Goal: Task Accomplishment & Management: Complete application form

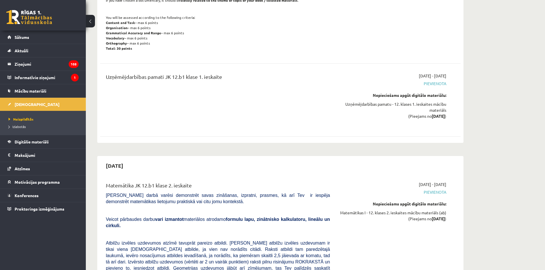
scroll to position [1027, 0]
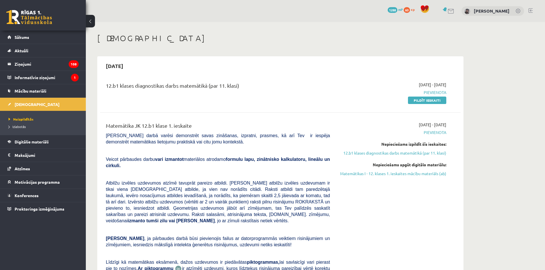
scroll to position [76, 0]
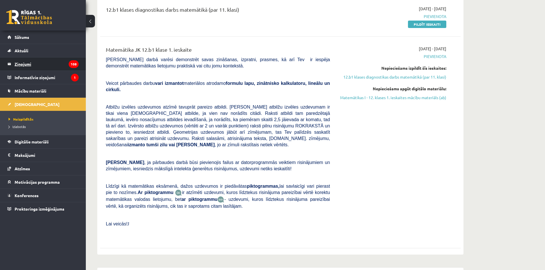
click at [54, 68] on legend "Ziņojumi 108" at bounding box center [47, 64] width 64 height 13
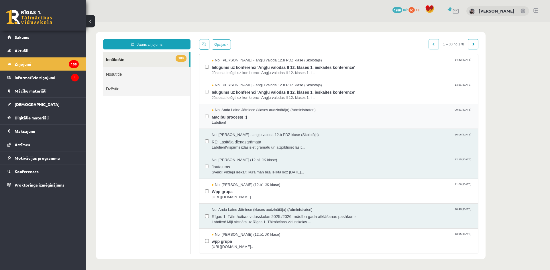
click at [258, 115] on span "Mācību process! :)" at bounding box center [342, 116] width 260 height 7
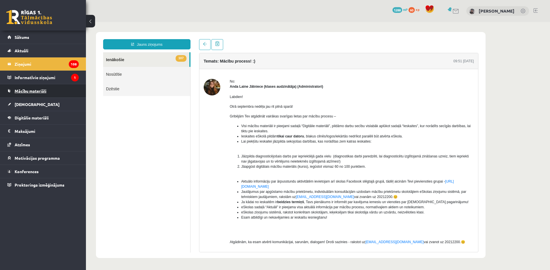
click at [48, 89] on link "Mācību materiāli" at bounding box center [42, 90] width 71 height 13
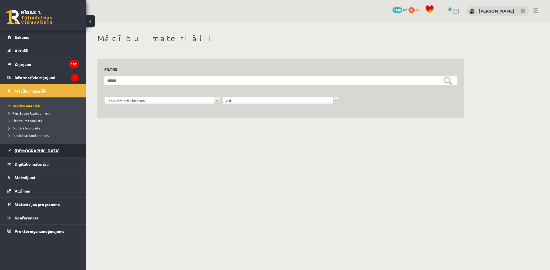
click at [33, 150] on link "[DEMOGRAPHIC_DATA]" at bounding box center [42, 150] width 71 height 13
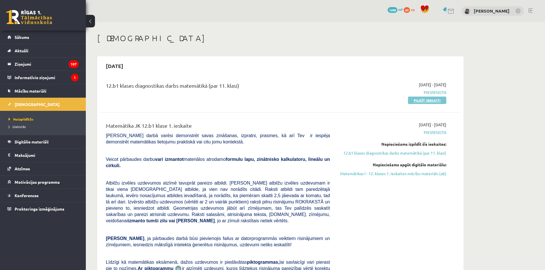
click at [421, 103] on link "Pildīt ieskaiti" at bounding box center [427, 100] width 38 height 7
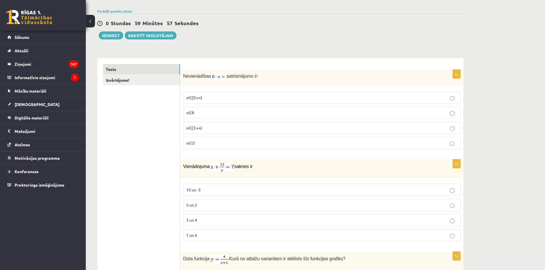
scroll to position [38, 0]
click at [251, 148] on label "x∈∅" at bounding box center [322, 143] width 278 height 12
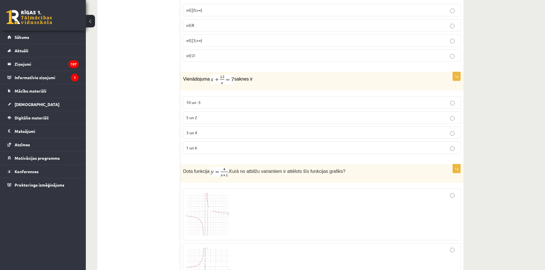
scroll to position [127, 0]
click at [250, 137] on label "3 un 4" at bounding box center [322, 132] width 278 height 12
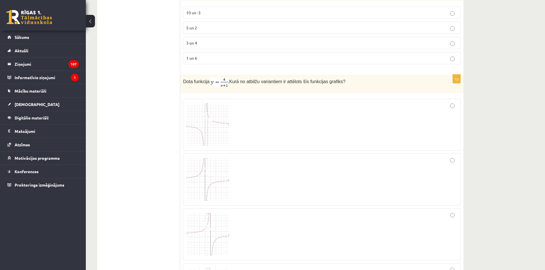
scroll to position [216, 0]
click at [221, 127] on img at bounding box center [207, 125] width 43 height 43
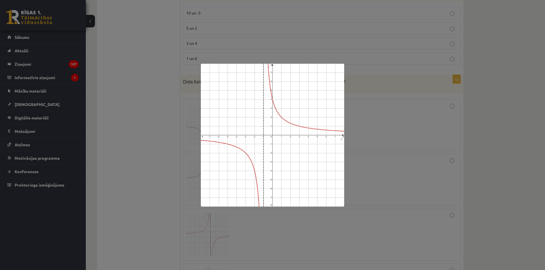
click at [168, 121] on div at bounding box center [272, 135] width 545 height 270
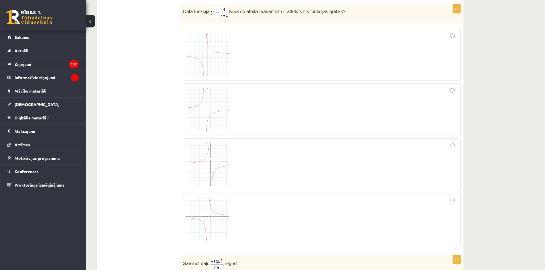
scroll to position [287, 0]
click at [220, 201] on img at bounding box center [207, 218] width 43 height 43
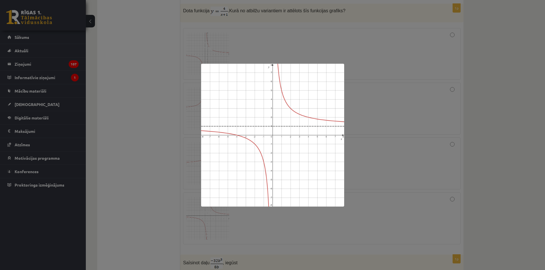
click at [147, 191] on div at bounding box center [272, 135] width 545 height 270
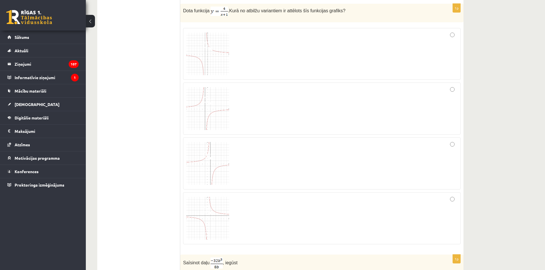
click at [209, 68] on img at bounding box center [207, 54] width 43 height 43
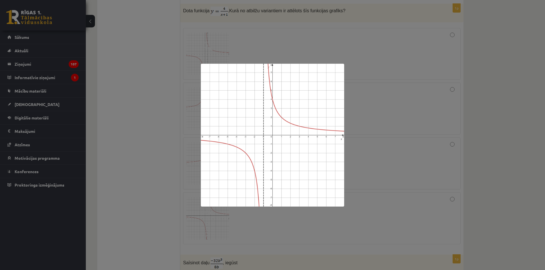
click at [151, 127] on div at bounding box center [272, 135] width 545 height 270
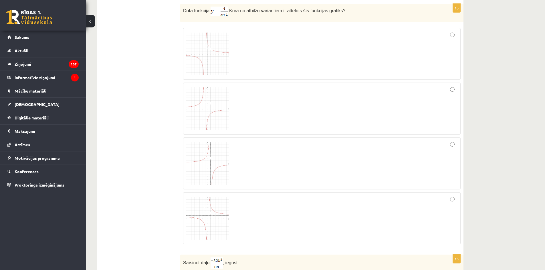
click at [227, 226] on img at bounding box center [207, 218] width 43 height 43
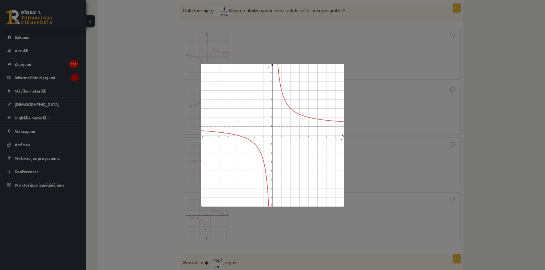
click at [161, 167] on div at bounding box center [272, 135] width 545 height 270
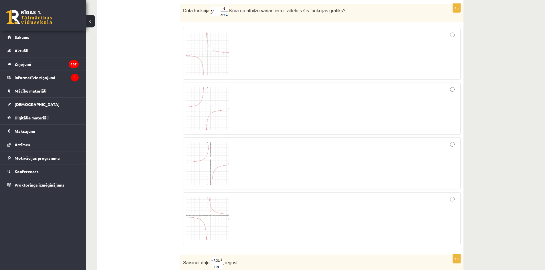
click at [194, 54] on img at bounding box center [207, 54] width 43 height 43
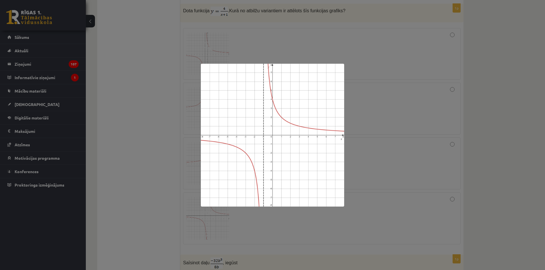
click at [150, 81] on div at bounding box center [272, 135] width 545 height 270
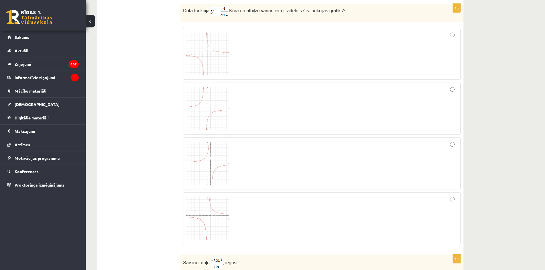
click at [287, 43] on div at bounding box center [321, 54] width 271 height 46
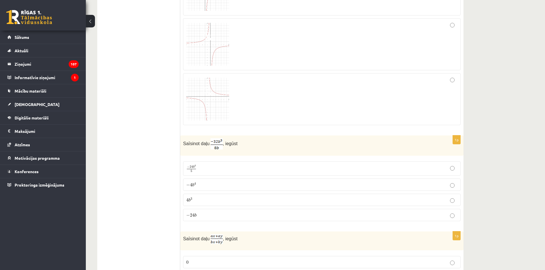
scroll to position [408, 0]
click at [260, 188] on label "− 4 b 4 − 4 b 4" at bounding box center [322, 184] width 278 height 12
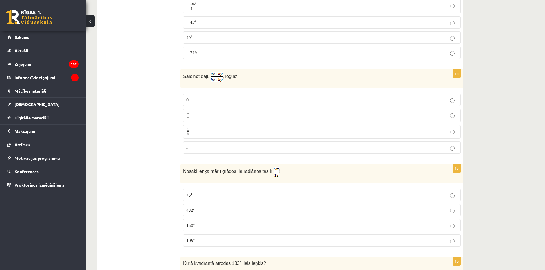
scroll to position [571, 0]
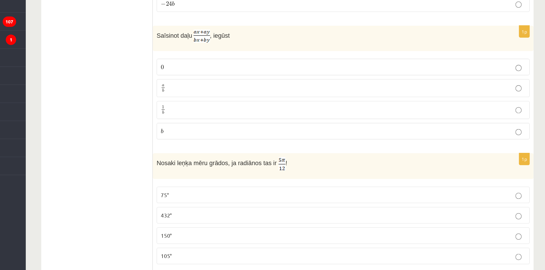
click at [260, 114] on p "a b a b" at bounding box center [321, 113] width 271 height 7
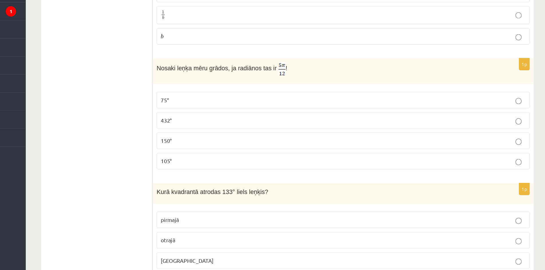
scroll to position [621, 0]
click at [260, 135] on fieldset "75° 432° 150° 105°" at bounding box center [322, 166] width 278 height 62
click at [255, 142] on p "75°" at bounding box center [321, 144] width 271 height 6
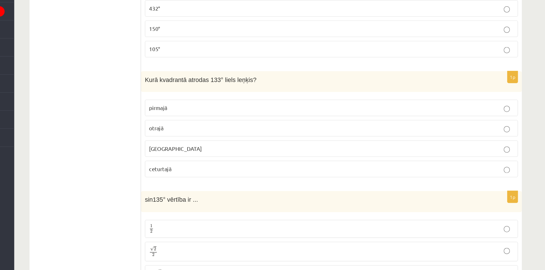
scroll to position [704, 0]
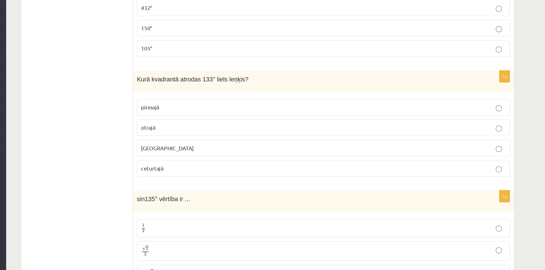
click at [270, 163] on p "otrajā" at bounding box center [321, 164] width 271 height 6
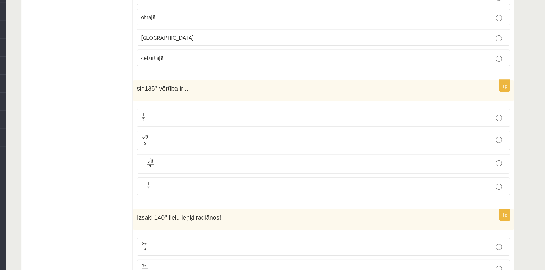
scroll to position [787, 0]
click at [205, 170] on p "√ 2 2 2 2" at bounding box center [321, 173] width 271 height 8
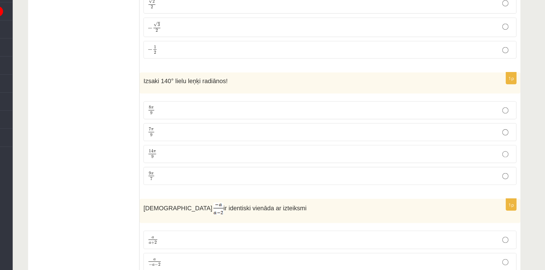
scroll to position [889, 0]
click at [207, 166] on p "7 π 9 7 π 9" at bounding box center [321, 167] width 271 height 7
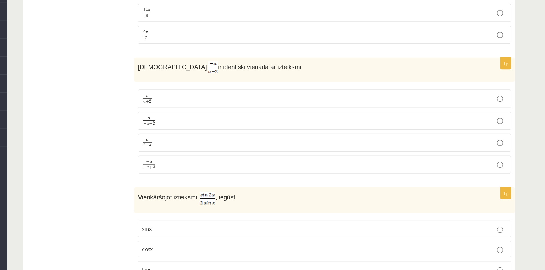
scroll to position [1001, 0]
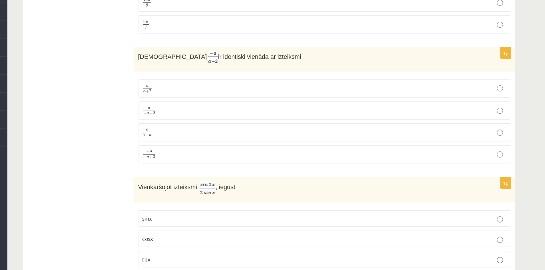
click at [200, 166] on p "a 2 − a a 2 − a" at bounding box center [321, 167] width 271 height 7
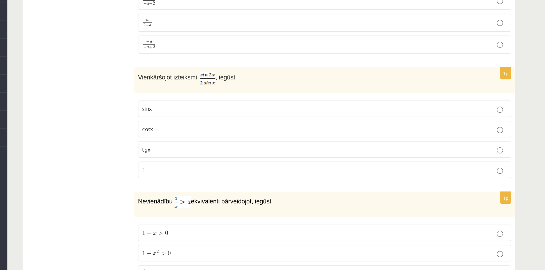
scroll to position [1091, 0]
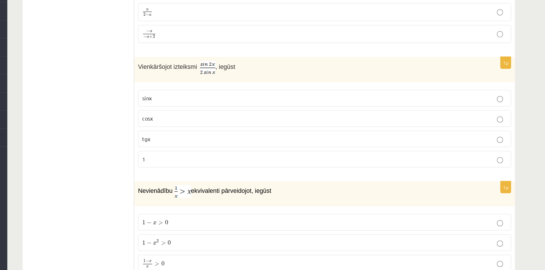
click at [206, 159] on p "cosx" at bounding box center [321, 158] width 271 height 6
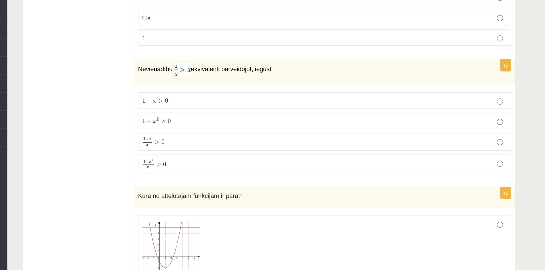
scroll to position [1184, 0]
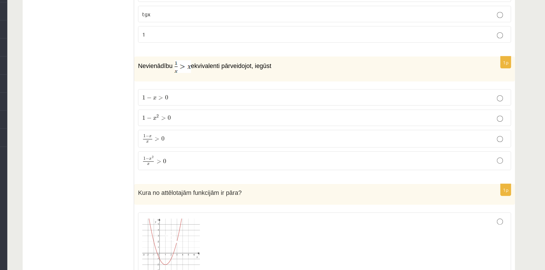
click at [206, 189] on p "1 − x 2 x > 0 1 − x 2 x > 0" at bounding box center [321, 188] width 271 height 7
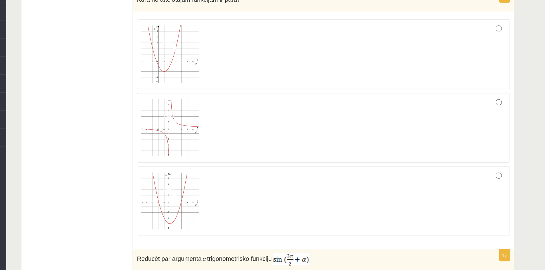
scroll to position [1327, 0]
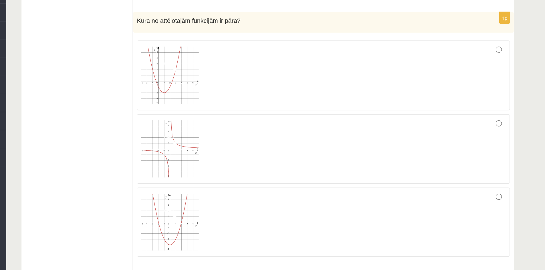
click at [216, 163] on img at bounding box center [207, 165] width 43 height 43
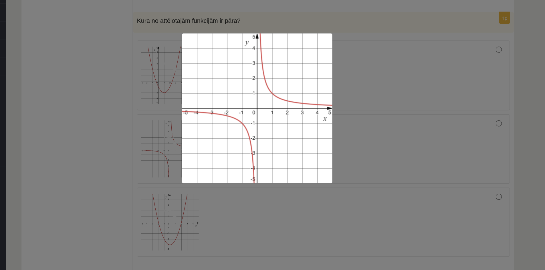
click at [259, 220] on div at bounding box center [272, 135] width 545 height 270
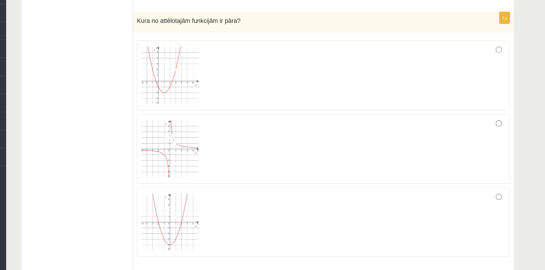
click at [274, 159] on div at bounding box center [321, 166] width 271 height 46
click at [211, 158] on span at bounding box center [207, 157] width 9 height 9
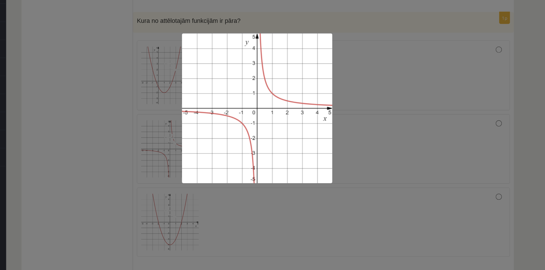
click at [148, 176] on div at bounding box center [272, 135] width 545 height 270
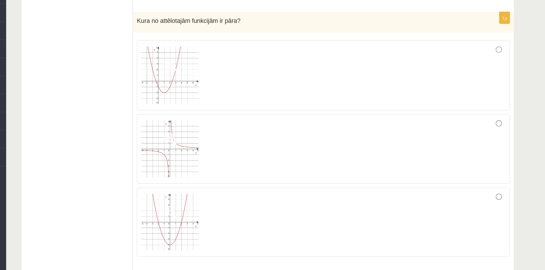
click at [209, 217] on img at bounding box center [207, 220] width 43 height 42
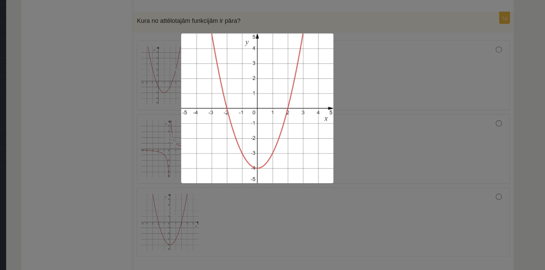
click at [153, 186] on div at bounding box center [272, 135] width 545 height 270
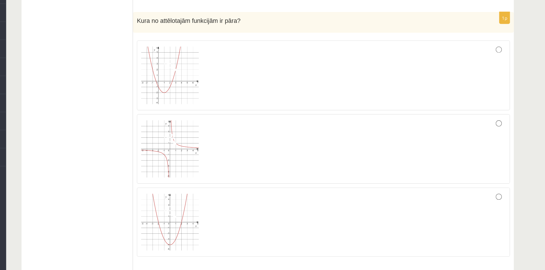
click at [257, 217] on div at bounding box center [321, 219] width 271 height 45
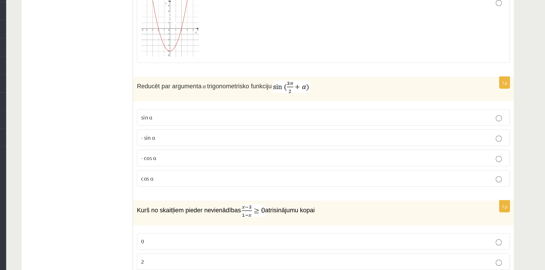
scroll to position [1457, 0]
click at [268, 188] on p "- cos ⁡α" at bounding box center [321, 187] width 271 height 6
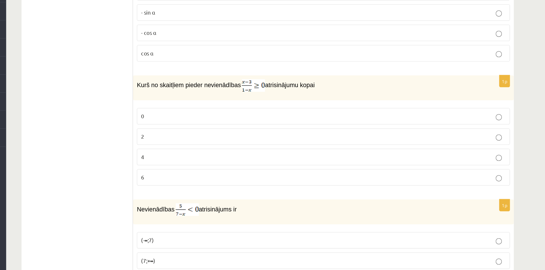
scroll to position [1550, 0]
click at [280, 169] on p "2" at bounding box center [321, 170] width 271 height 6
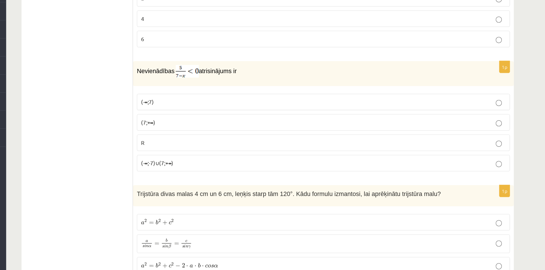
scroll to position [1653, 0]
click at [283, 157] on p "(7;+∞)" at bounding box center [321, 160] width 271 height 6
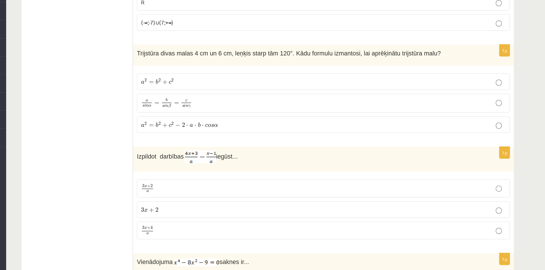
scroll to position [1758, 0]
click at [283, 157] on label "a 2 = b 2 + c 2 − 2 ⋅ a ⋅ b ⋅ c o s α a 2 = b 2 + c 2 − 2 ⋅ a ⋅ b ⋅ c o s α" at bounding box center [322, 162] width 278 height 12
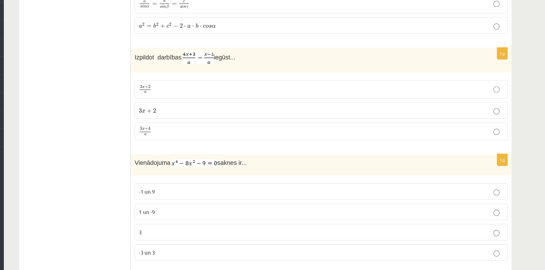
scroll to position [1834, 0]
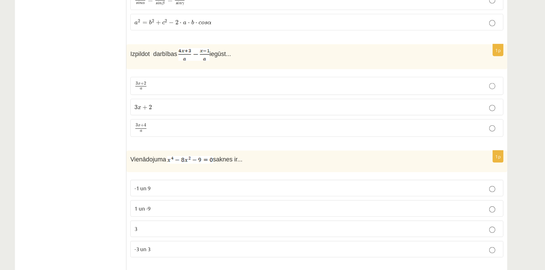
click at [289, 130] on p "3 x + 2 a 3 x + 2 a" at bounding box center [321, 133] width 271 height 7
click at [288, 161] on p "3 x + 4 a 3 x + 4 a" at bounding box center [321, 164] width 271 height 7
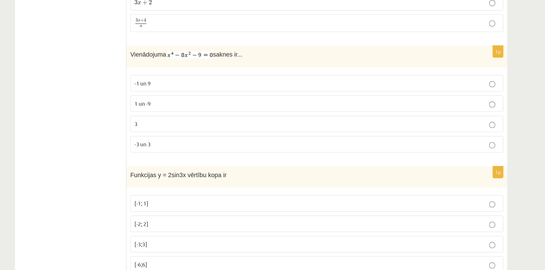
scroll to position [1912, 0]
click at [276, 173] on p "-3 un 3" at bounding box center [321, 176] width 271 height 6
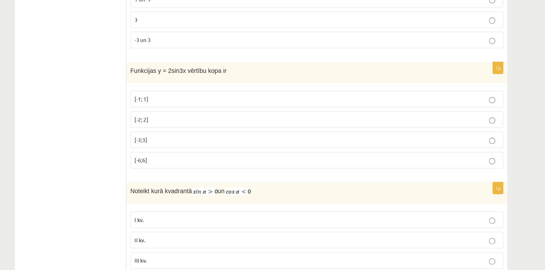
scroll to position [1990, 0]
click at [280, 159] on p "[-2; 2]" at bounding box center [321, 158] width 271 height 6
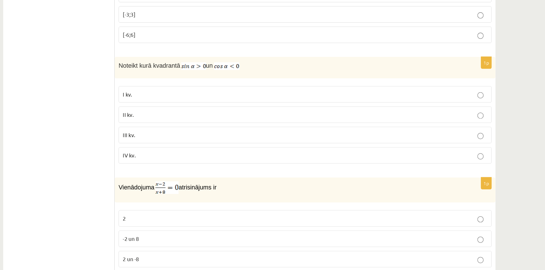
scroll to position [2086, 0]
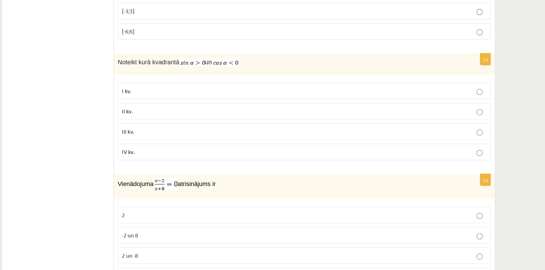
click at [288, 155] on label "II kv." at bounding box center [322, 152] width 278 height 12
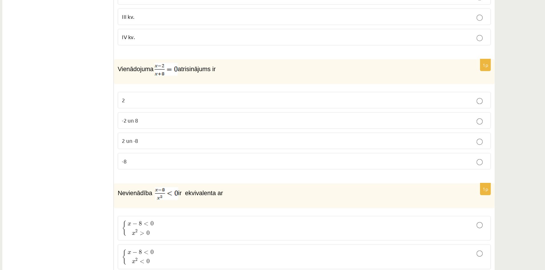
scroll to position [2172, 0]
click at [278, 140] on p "2" at bounding box center [321, 143] width 271 height 6
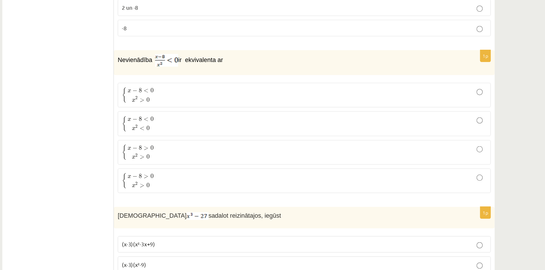
scroll to position [2270, 0]
click at [275, 160] on p "{ x − 8 < 0 x 2 < 0 { x − 8 < 0 x 2 < 0" at bounding box center [321, 161] width 271 height 12
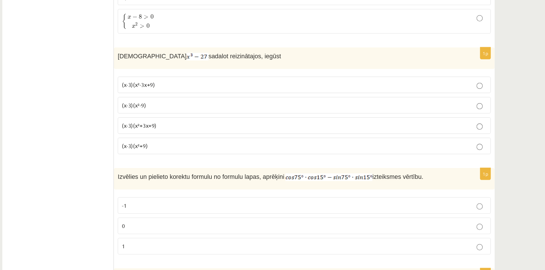
scroll to position [2390, 0]
click at [275, 160] on p "(x-3)(x²+3x+9)" at bounding box center [321, 162] width 271 height 6
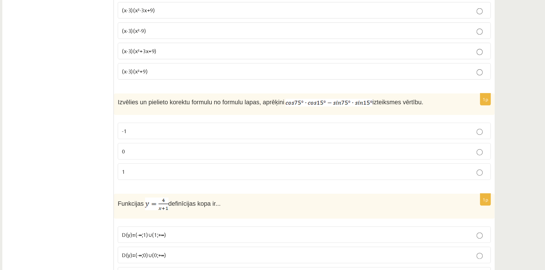
scroll to position [2458, 0]
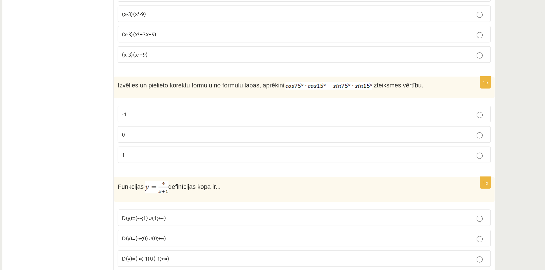
click at [275, 166] on p "0" at bounding box center [321, 169] width 271 height 6
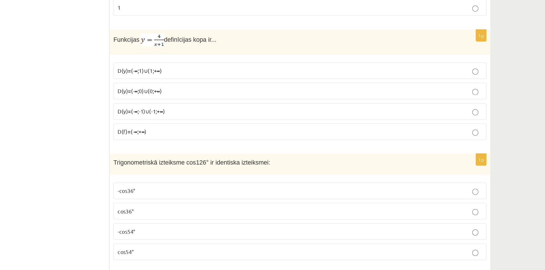
scroll to position [2568, 0]
click at [280, 146] on label "D(y)=(-∞;-1)∪(-1;+∞)" at bounding box center [322, 152] width 278 height 12
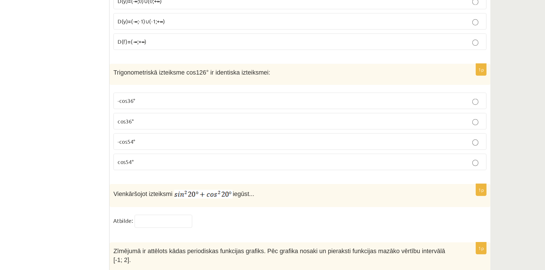
scroll to position [2635, 0]
click at [272, 171] on p "-cos54°" at bounding box center [321, 174] width 271 height 6
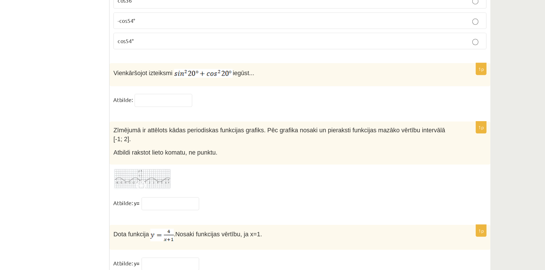
scroll to position [2725, 0]
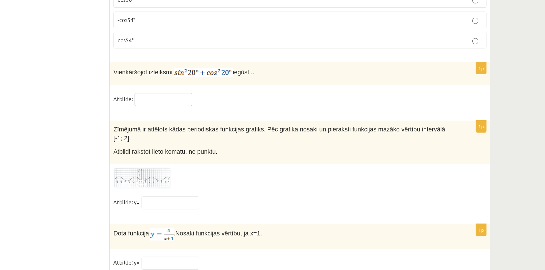
click at [234, 142] on input "text" at bounding box center [220, 144] width 43 height 10
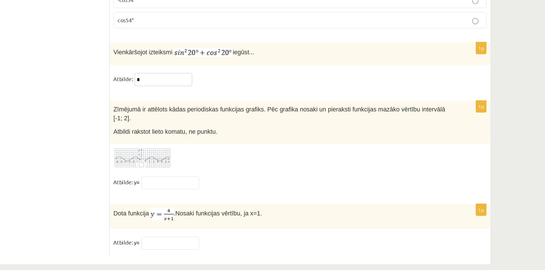
type input "*"
click at [215, 180] on img at bounding box center [204, 187] width 43 height 16
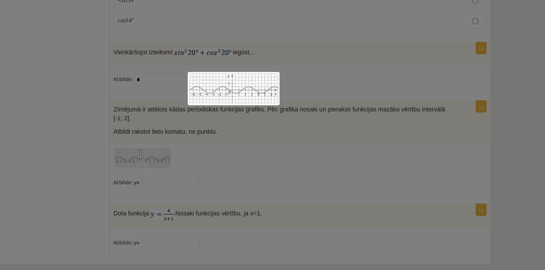
click at [272, 157] on div at bounding box center [272, 135] width 545 height 270
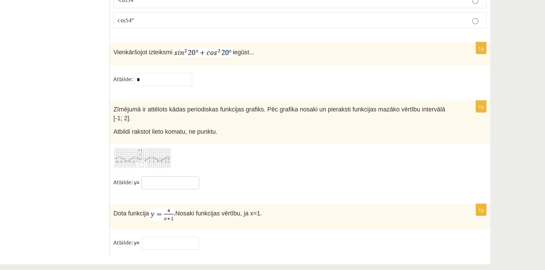
click at [241, 201] on input "text" at bounding box center [225, 206] width 43 height 10
type input "****"
click at [231, 246] on input "text" at bounding box center [225, 251] width 43 height 10
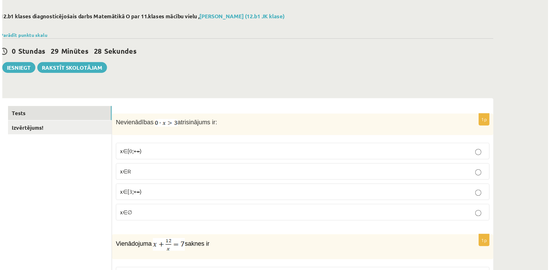
scroll to position [0, 0]
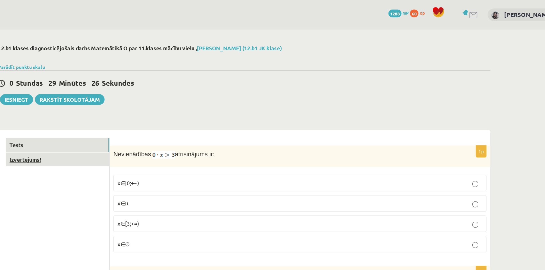
type input "*"
click at [164, 120] on link "Izvērtējums!" at bounding box center [141, 119] width 77 height 11
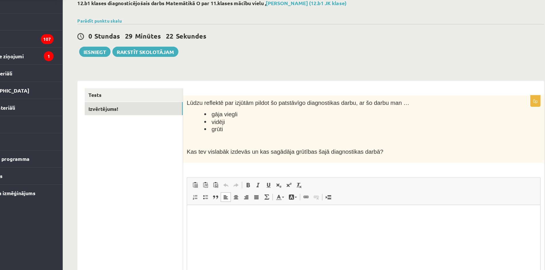
click at [231, 216] on p "Editor, wiswyg-editor-user-answer-47024988625460" at bounding box center [326, 214] width 266 height 6
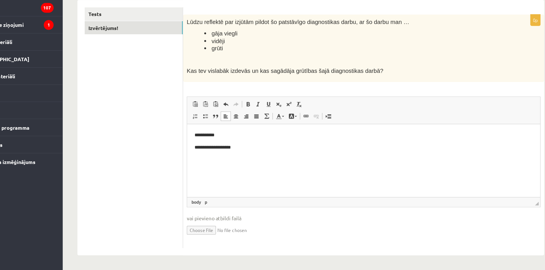
scroll to position [37, 0]
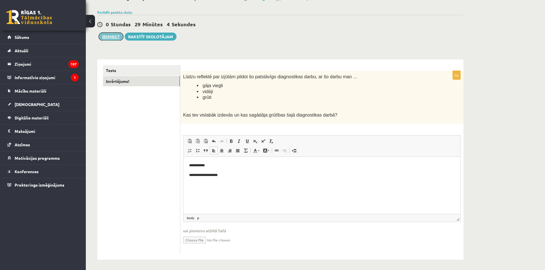
click at [111, 36] on button "Iesniegt" at bounding box center [111, 37] width 25 height 8
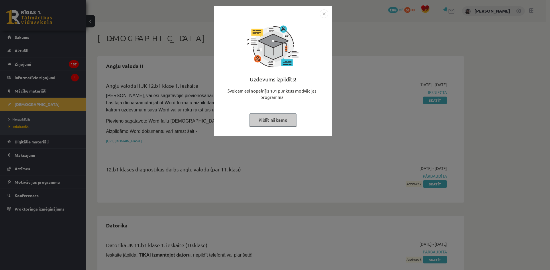
click at [325, 13] on img "Close" at bounding box center [323, 13] width 9 height 9
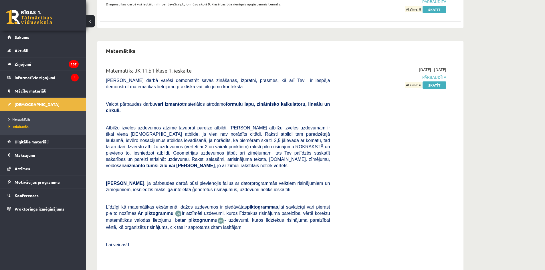
scroll to position [658, 0]
click at [26, 118] on span "Neizpildītās" at bounding box center [20, 119] width 22 height 5
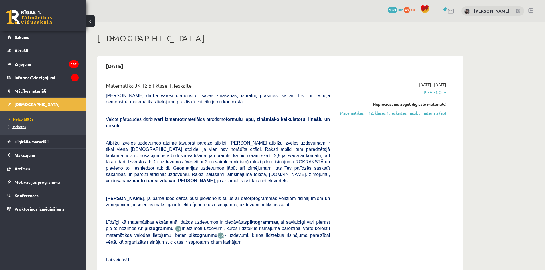
click at [23, 127] on span "Izlabotās" at bounding box center [17, 126] width 17 height 5
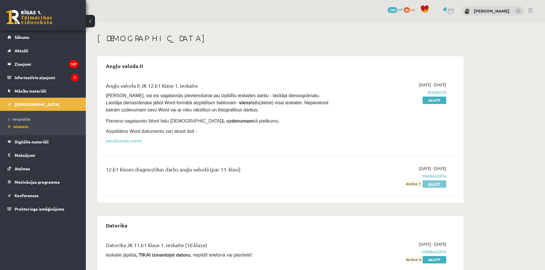
click at [440, 183] on link "Skatīt" at bounding box center [435, 184] width 24 height 7
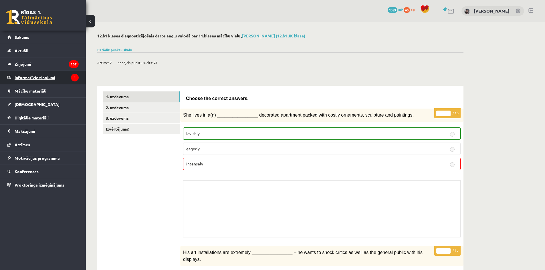
click at [33, 78] on legend "Informatīvie ziņojumi 1" at bounding box center [47, 77] width 64 height 13
